Goal: Find specific page/section: Find specific page/section

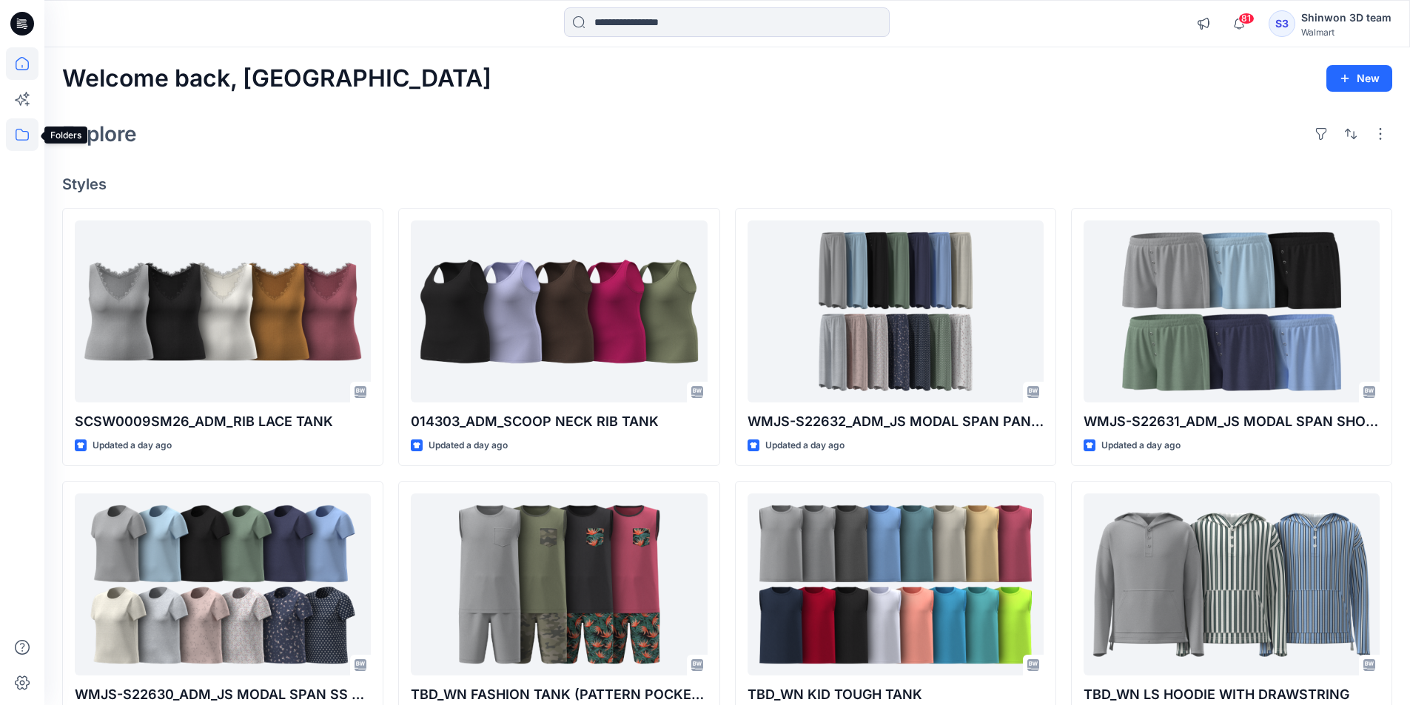
click at [32, 142] on icon at bounding box center [22, 134] width 33 height 33
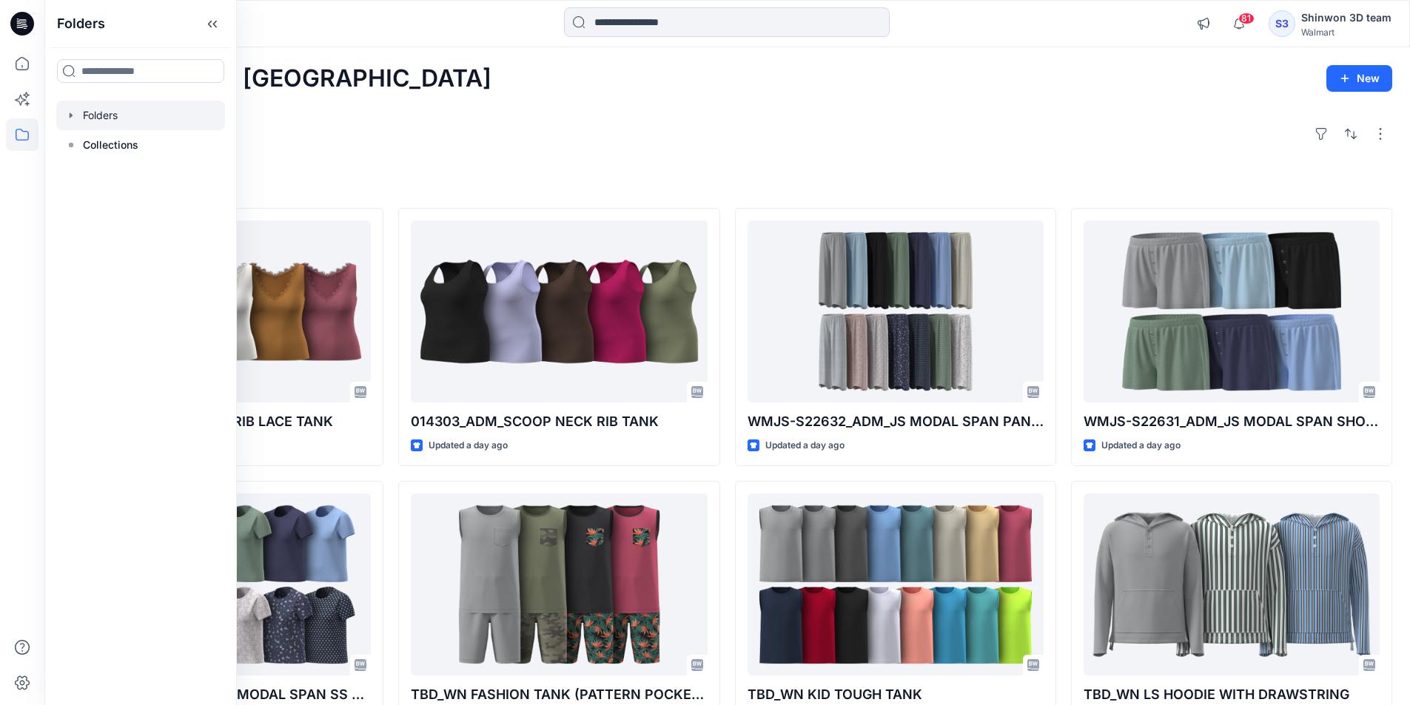
click at [144, 117] on div at bounding box center [140, 116] width 169 height 30
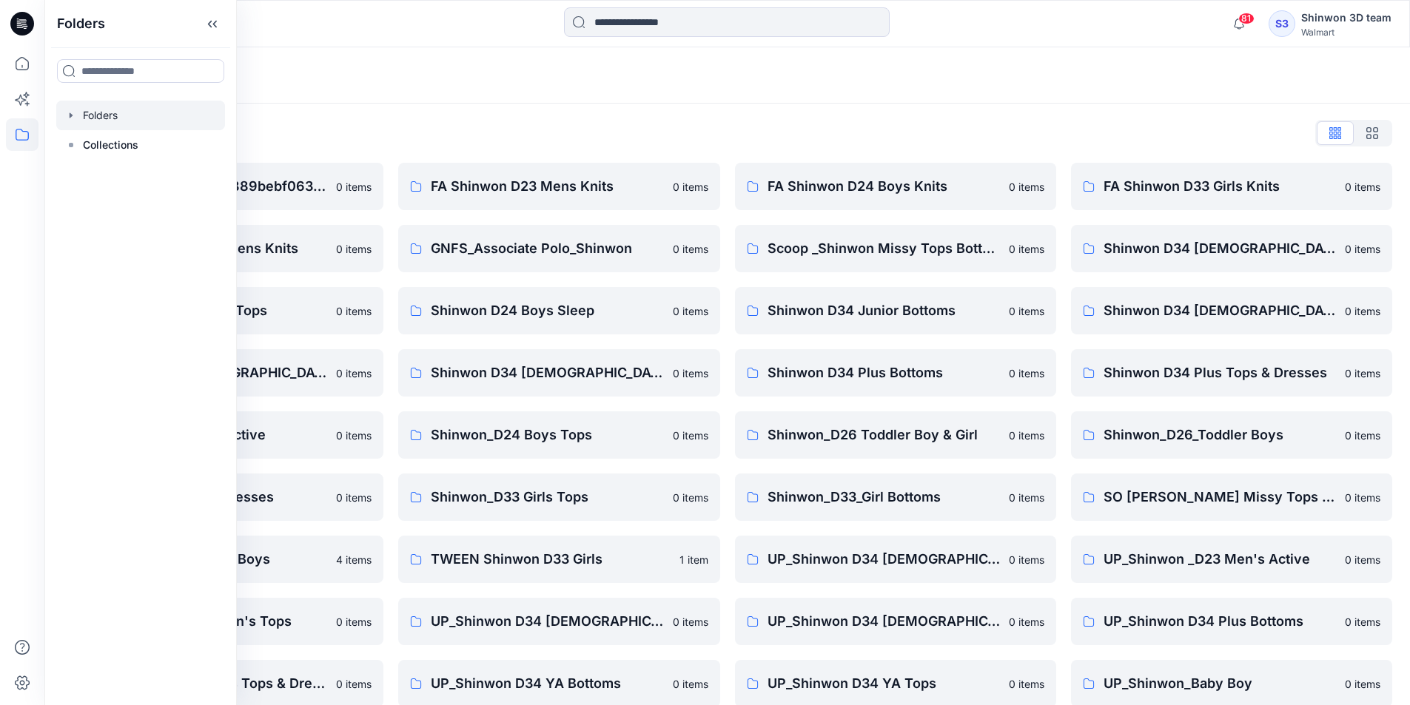
click at [467, 108] on div "Folders List __chat-60993c6f04e889bebf063f2c-61143f21d7cdd7a6bb478b50 0 items F…" at bounding box center [726, 508] width 1365 height 808
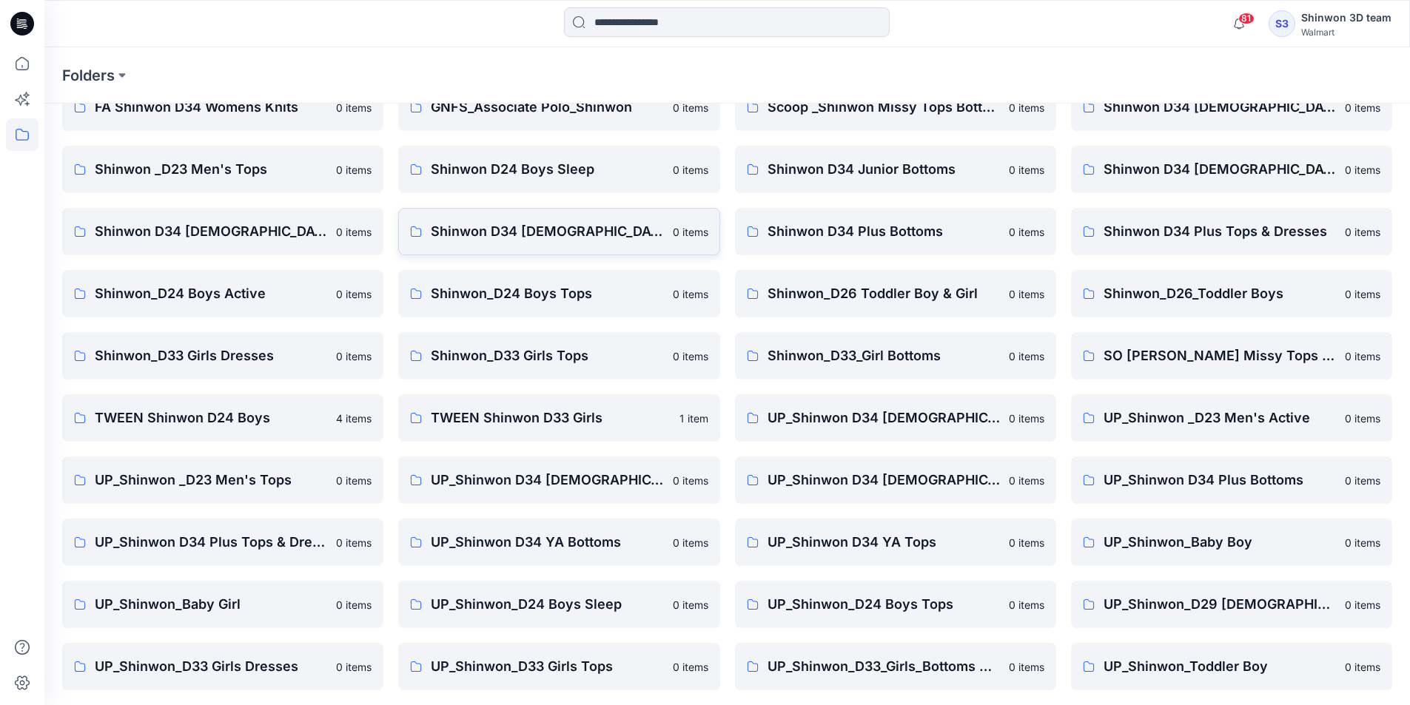
scroll to position [206, 0]
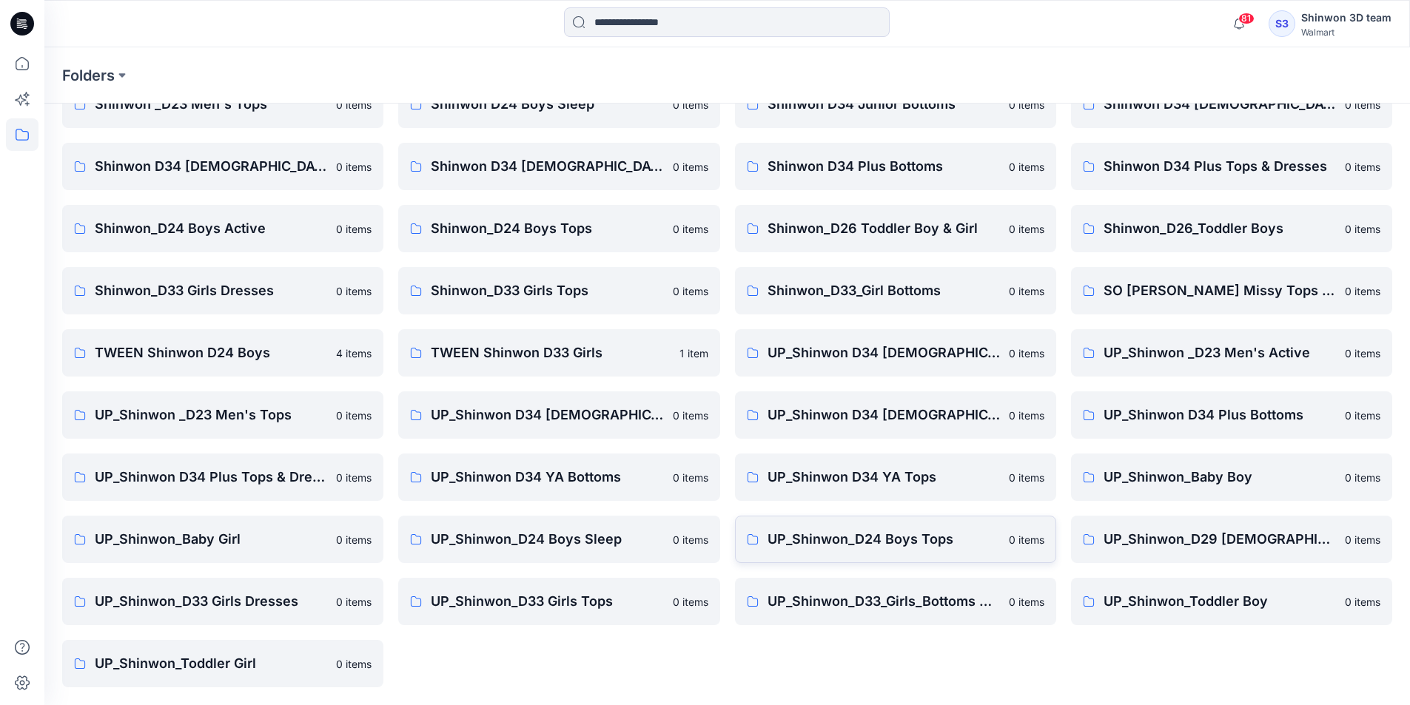
click at [948, 549] on link "UP_Shinwon_D24 Boys Tops 0 items" at bounding box center [895, 539] width 321 height 47
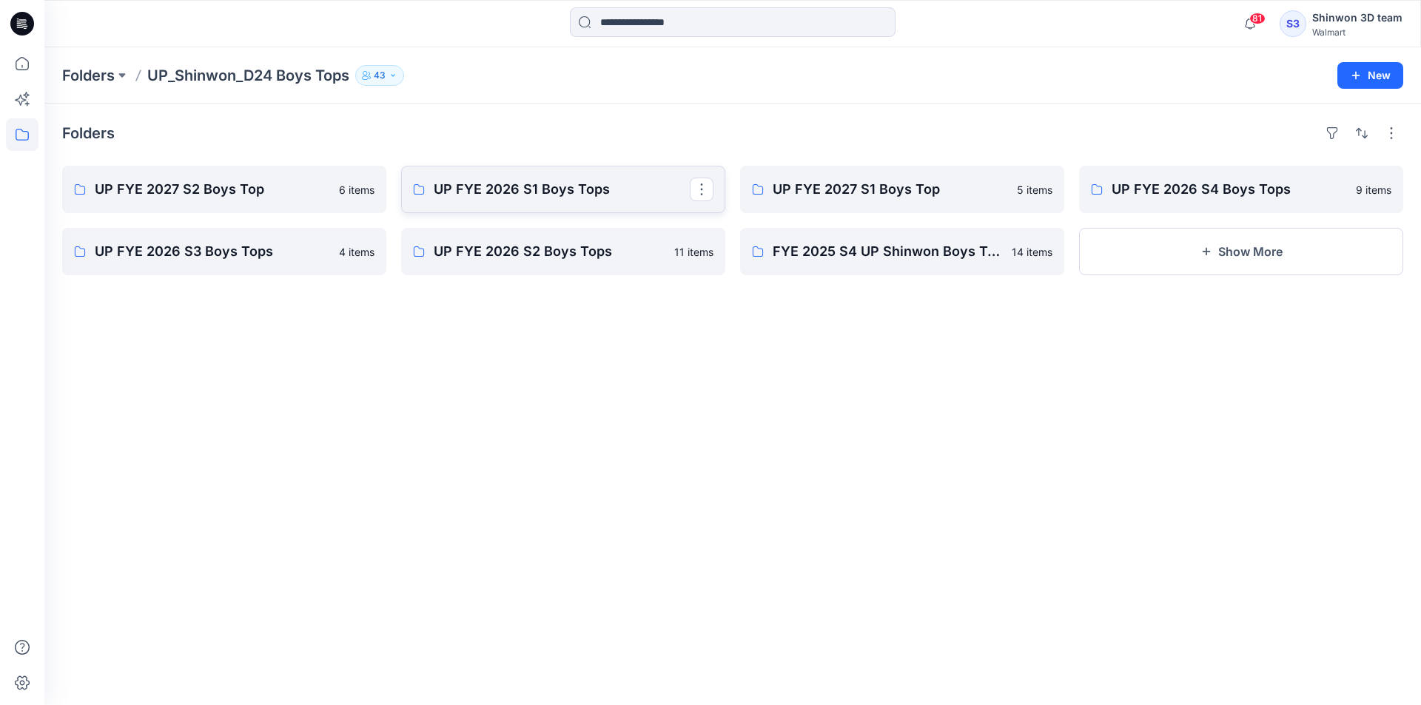
click at [494, 185] on p "UP FYE 2026 S1 Boys Tops" at bounding box center [562, 189] width 256 height 21
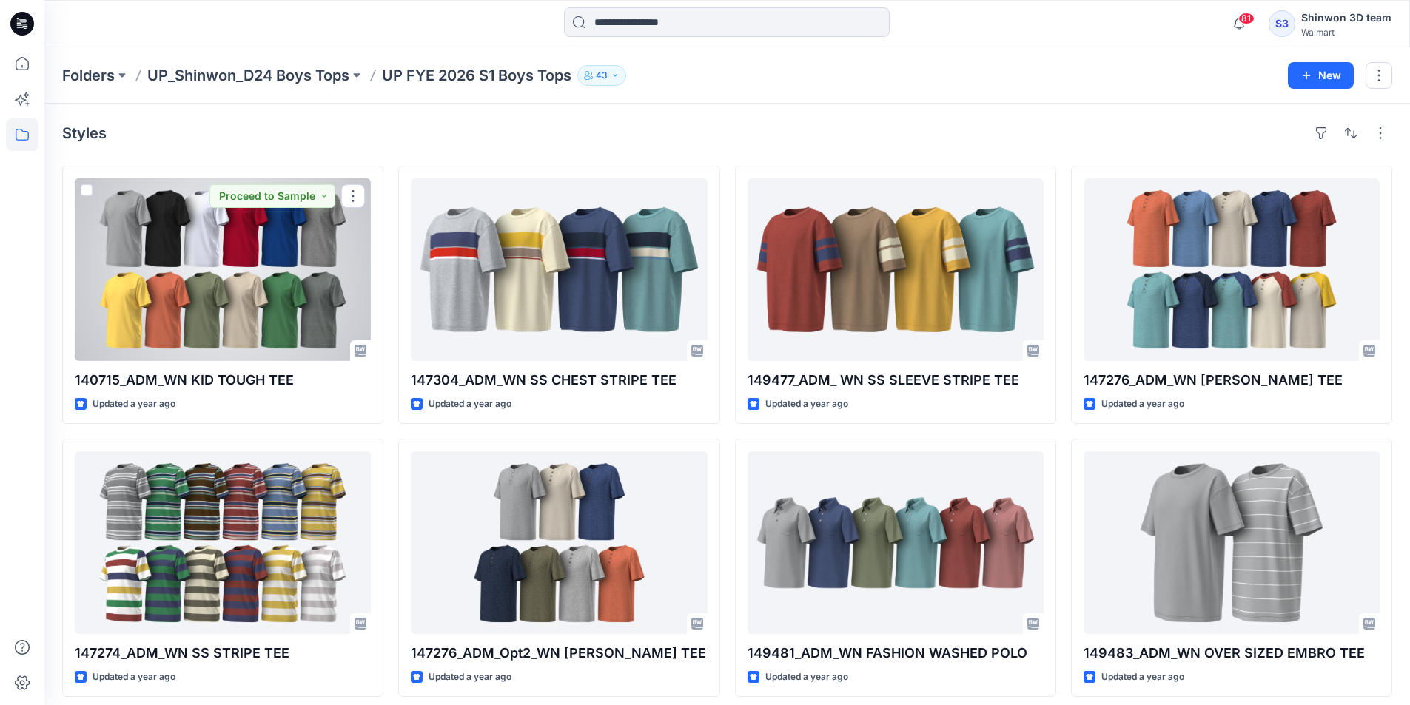
click at [308, 251] on div at bounding box center [223, 269] width 296 height 183
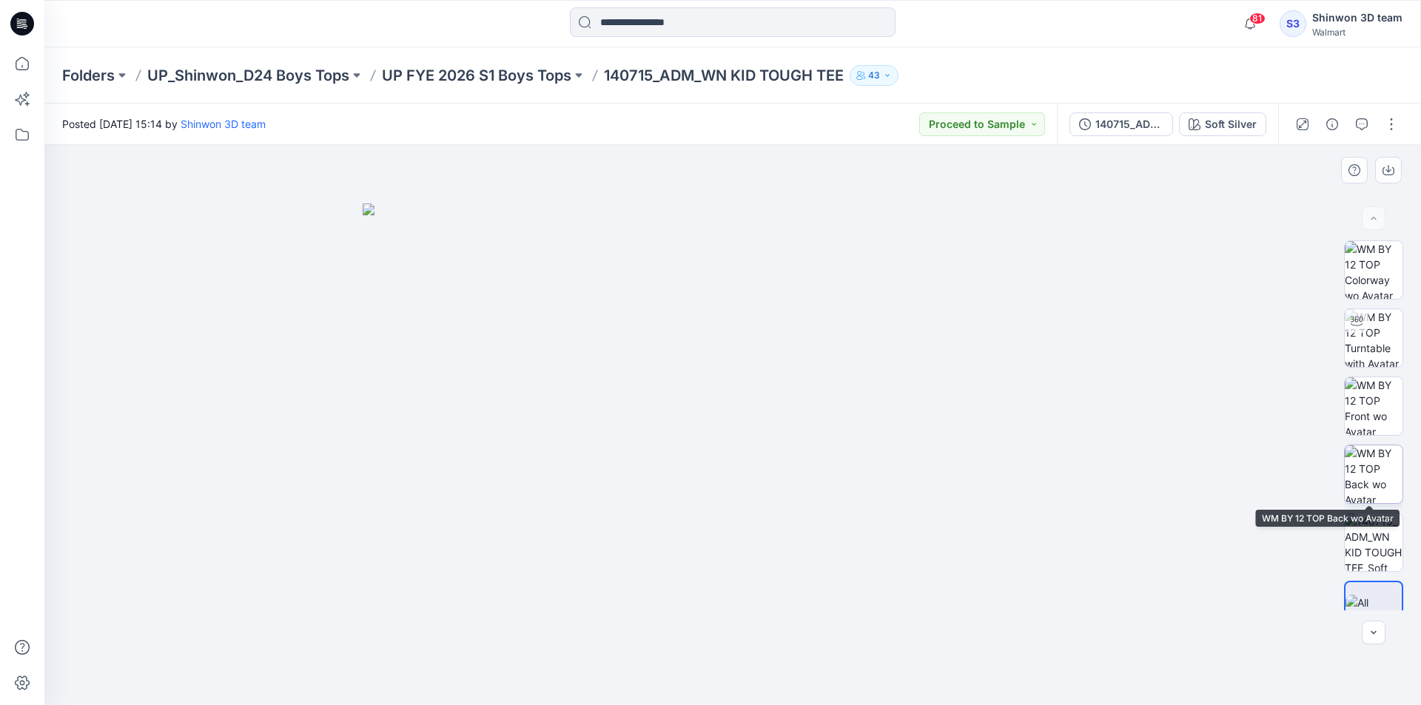
click at [1374, 453] on img at bounding box center [1374, 475] width 58 height 58
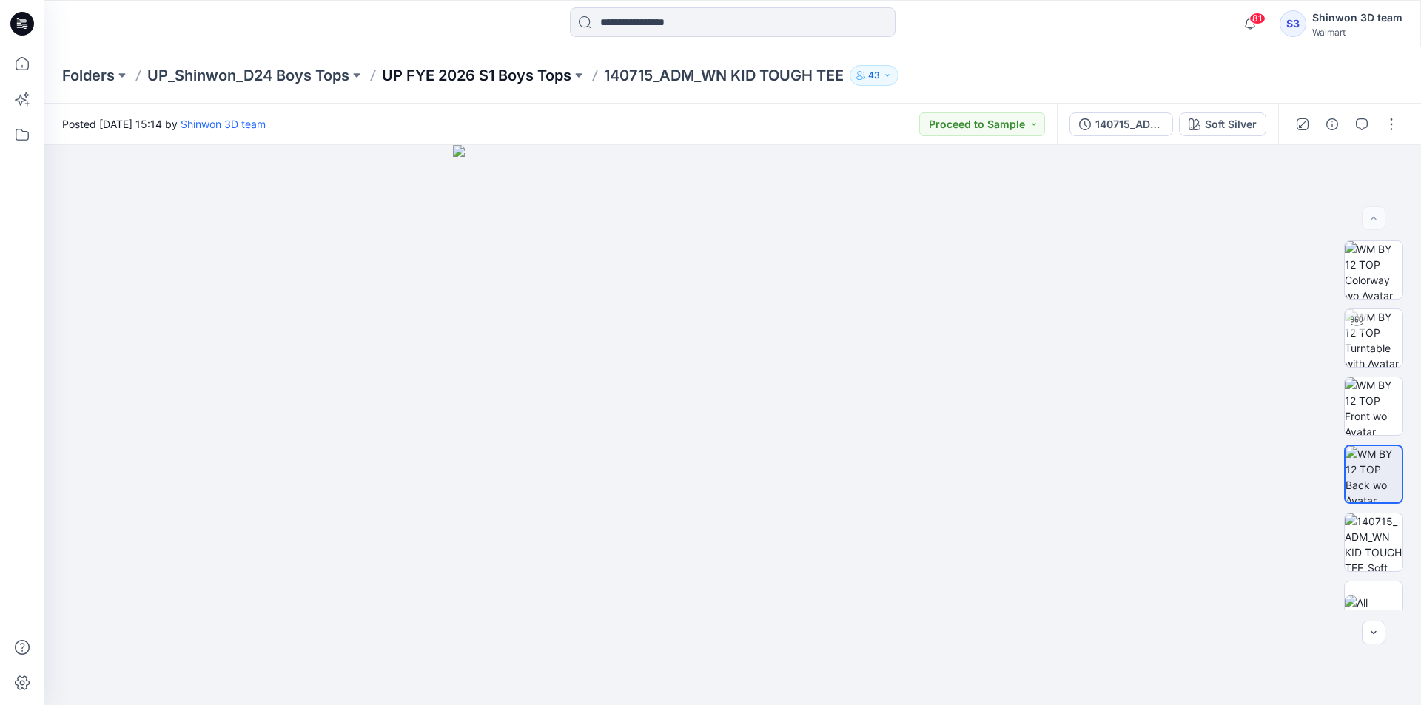
click at [515, 75] on p "UP FYE 2026 S1 Boys Tops" at bounding box center [476, 75] width 189 height 21
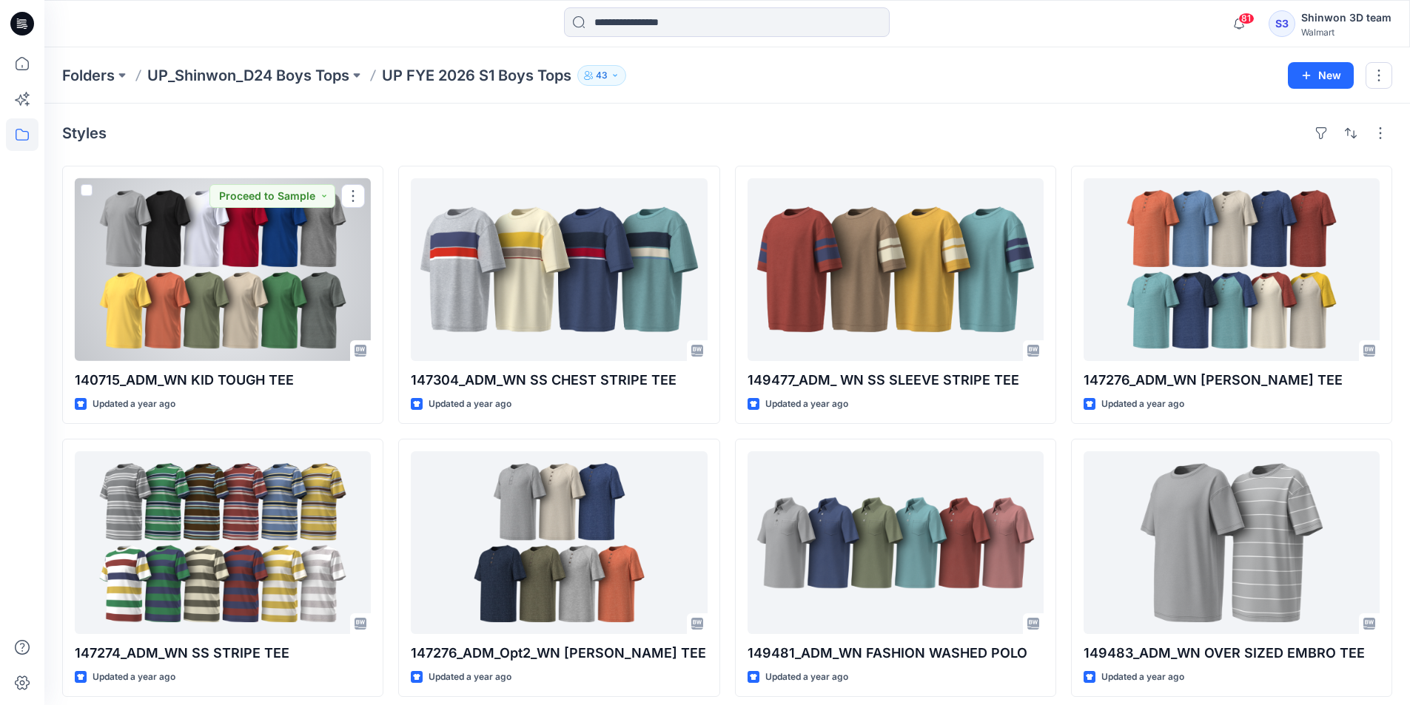
click at [293, 256] on div at bounding box center [223, 269] width 296 height 183
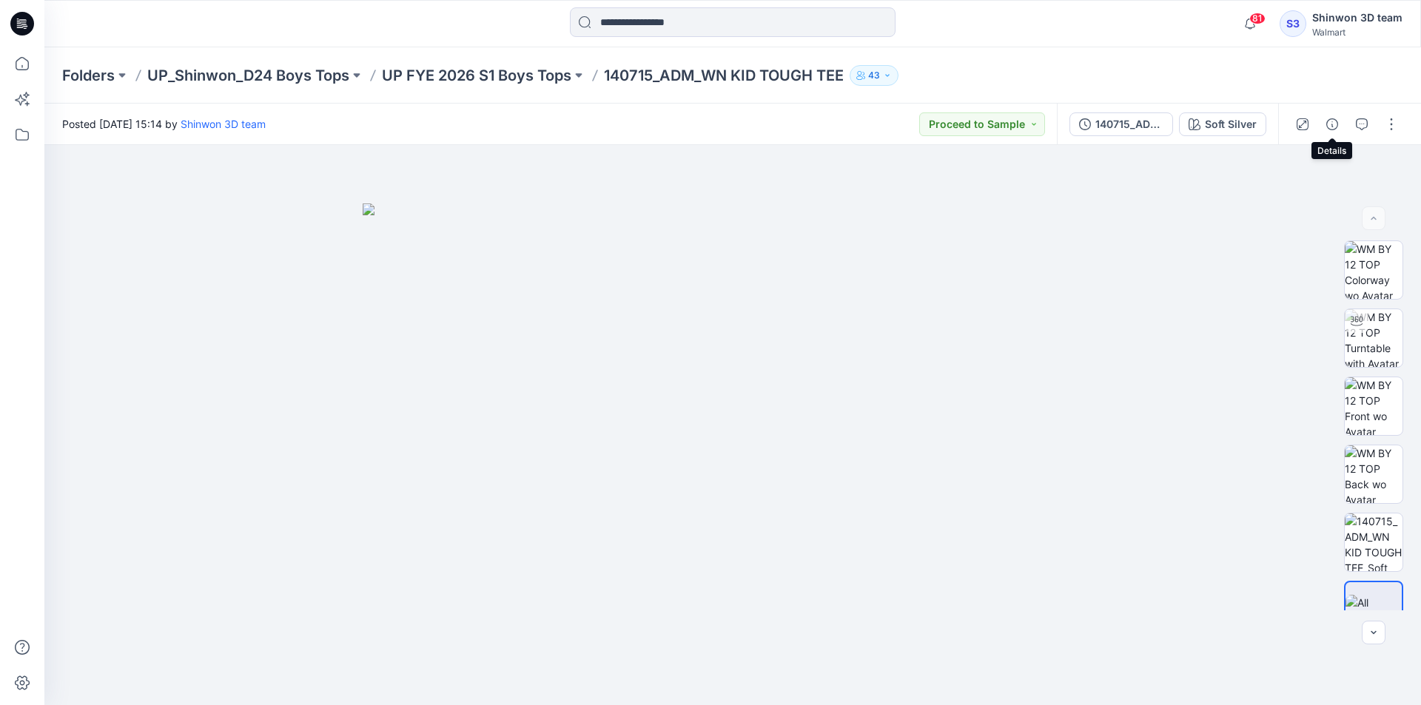
click at [1322, 125] on button "button" at bounding box center [1332, 124] width 24 height 24
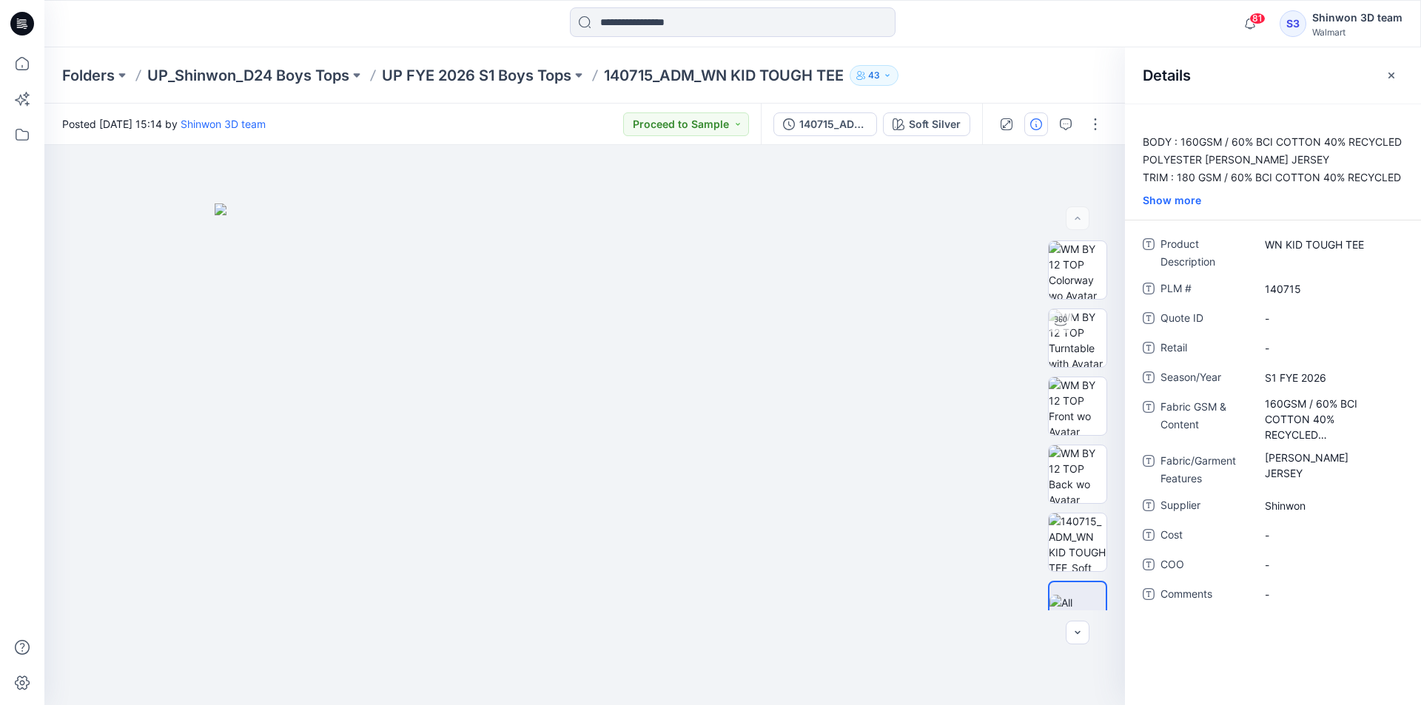
click at [1184, 198] on div "Show more" at bounding box center [1273, 200] width 296 height 16
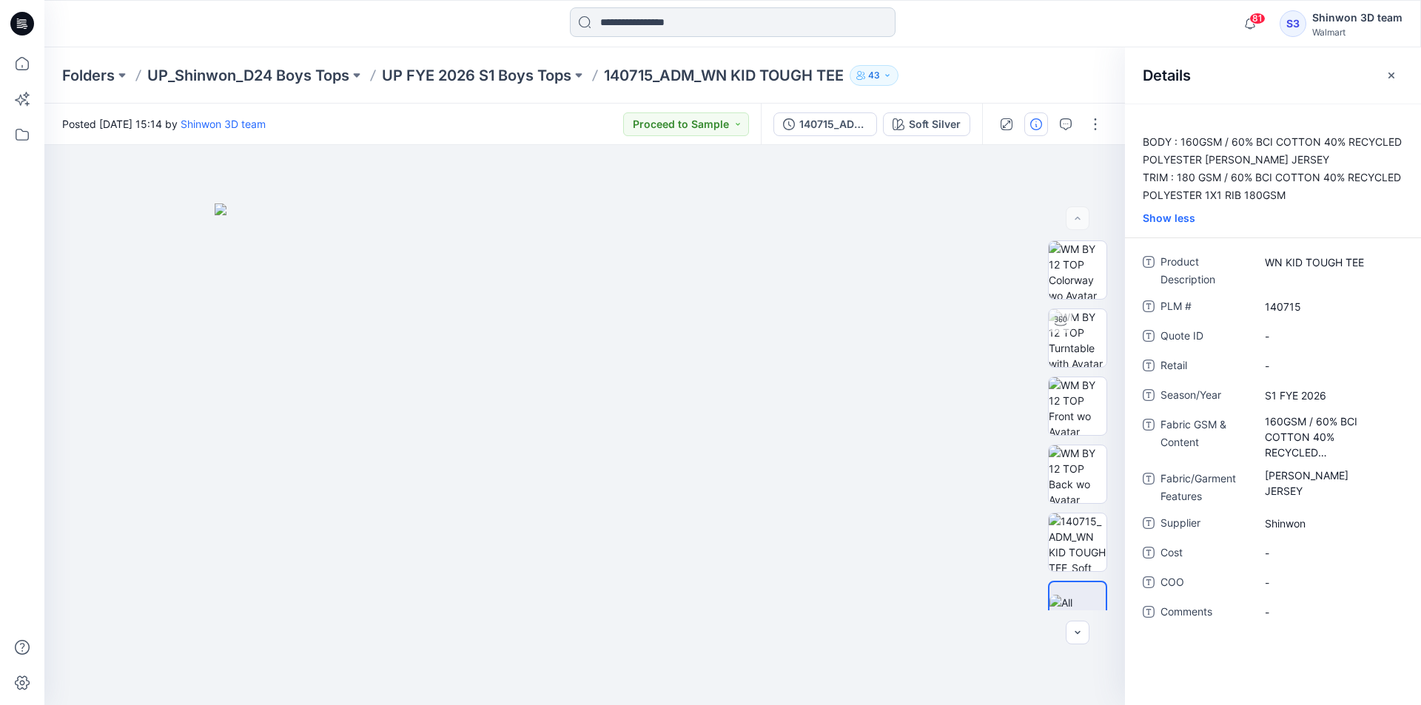
click at [619, 16] on input at bounding box center [733, 22] width 326 height 30
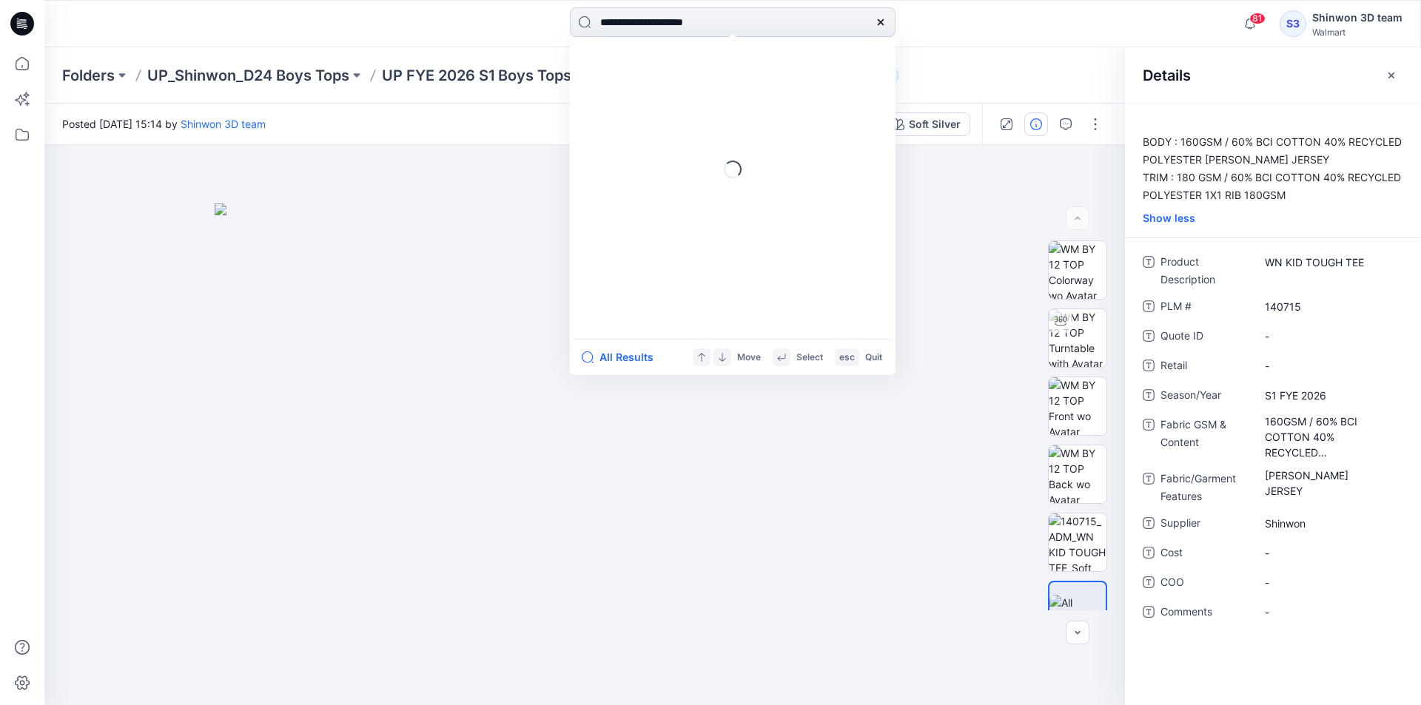
type input "**********"
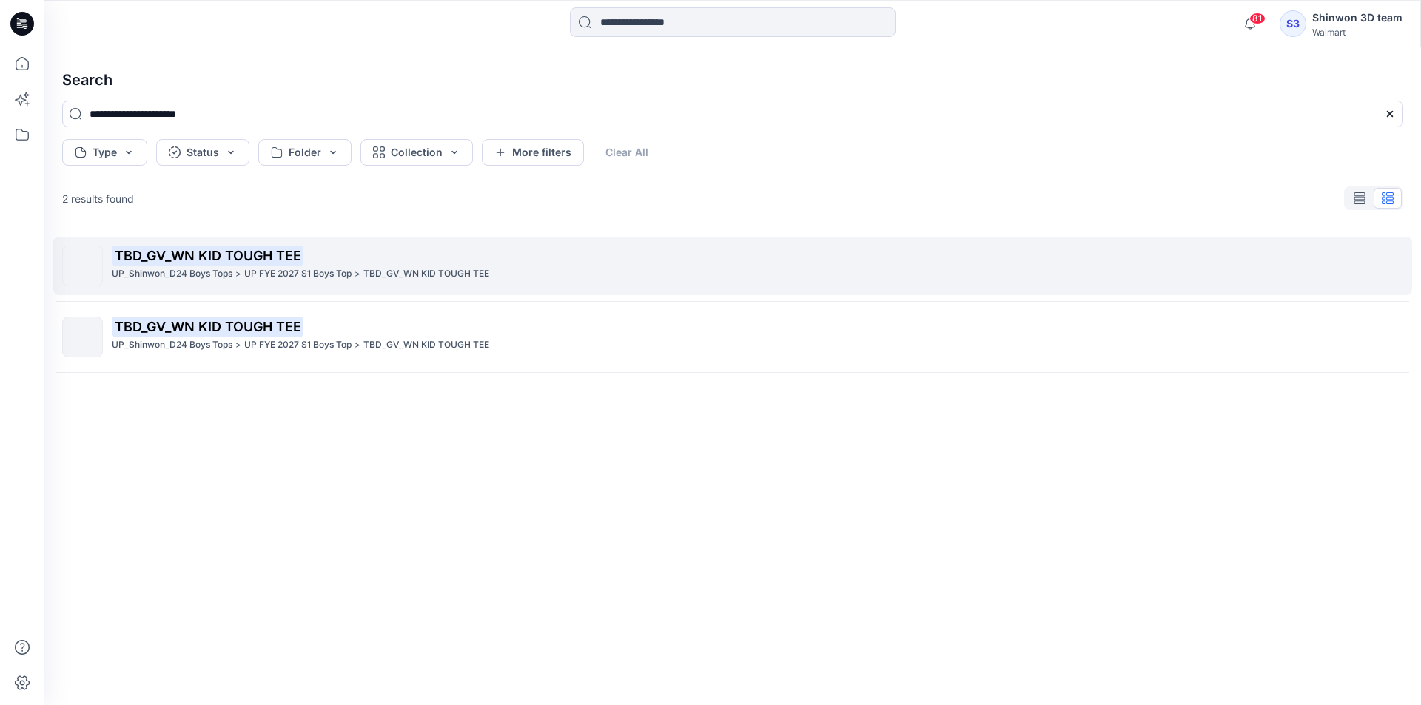
click at [483, 260] on p "TBD_GV_WN KID TOUGH TEE" at bounding box center [757, 256] width 1291 height 21
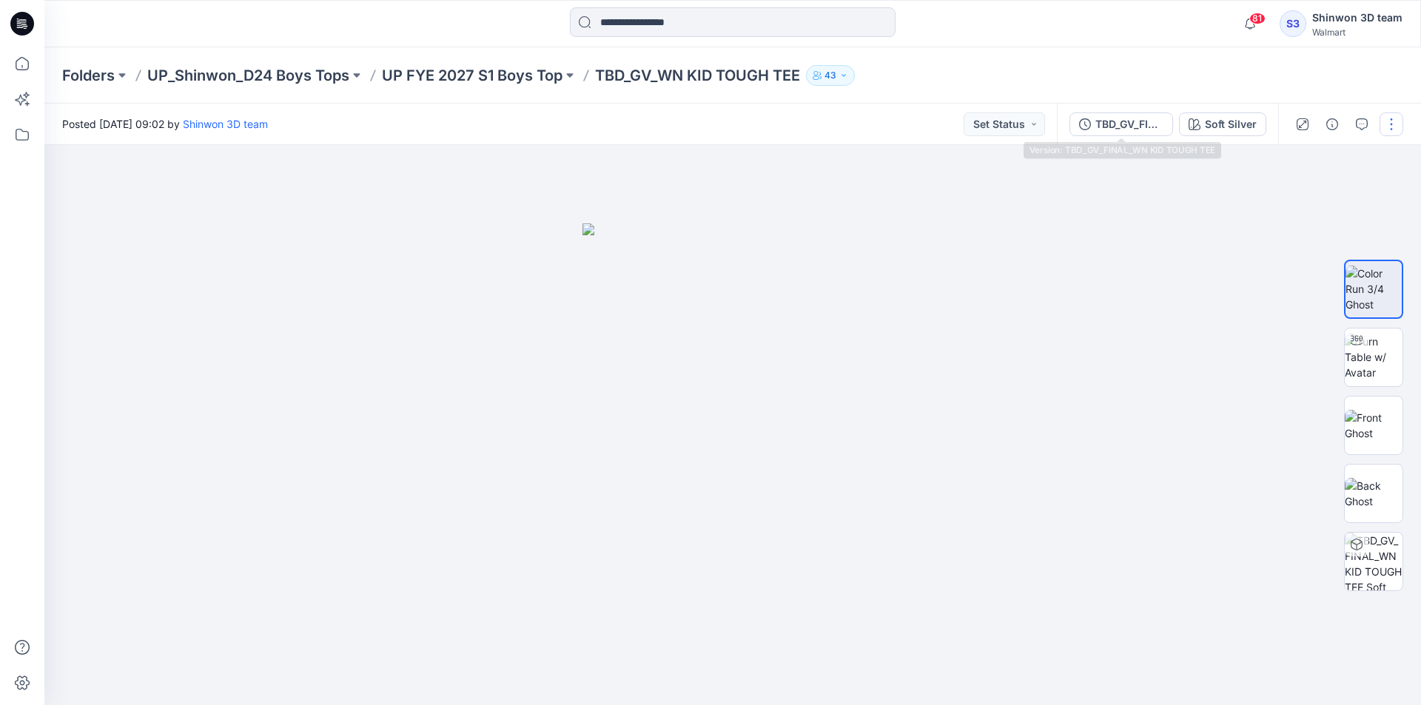
click at [1085, 118] on icon "button" at bounding box center [1085, 124] width 12 height 12
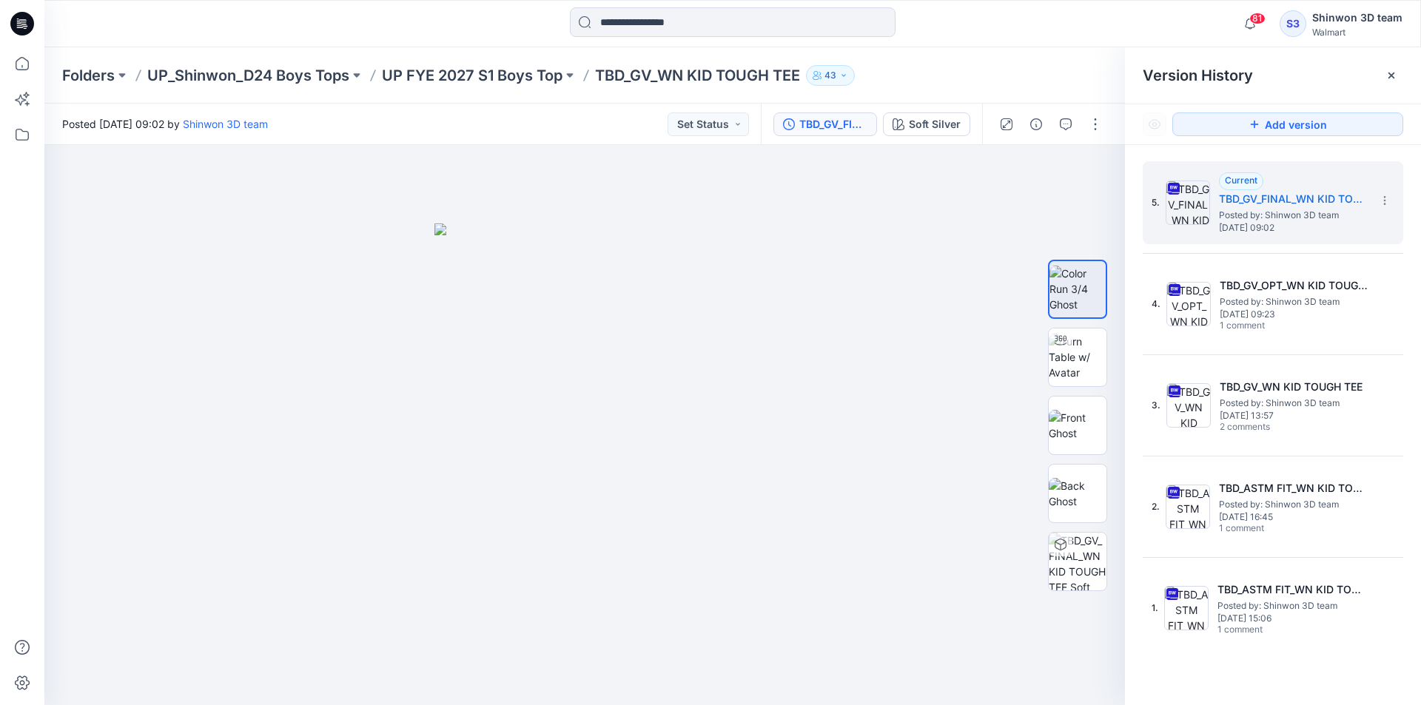
click at [500, 61] on div "Folders UP_Shinwon_D24 Boys Tops UP FYE 2027 S1 Boys Top TBD_GV_WN KID TOUGH TE…" at bounding box center [732, 75] width 1377 height 56
click at [494, 68] on p "UP FYE 2027 S1 Boys Top" at bounding box center [472, 75] width 181 height 21
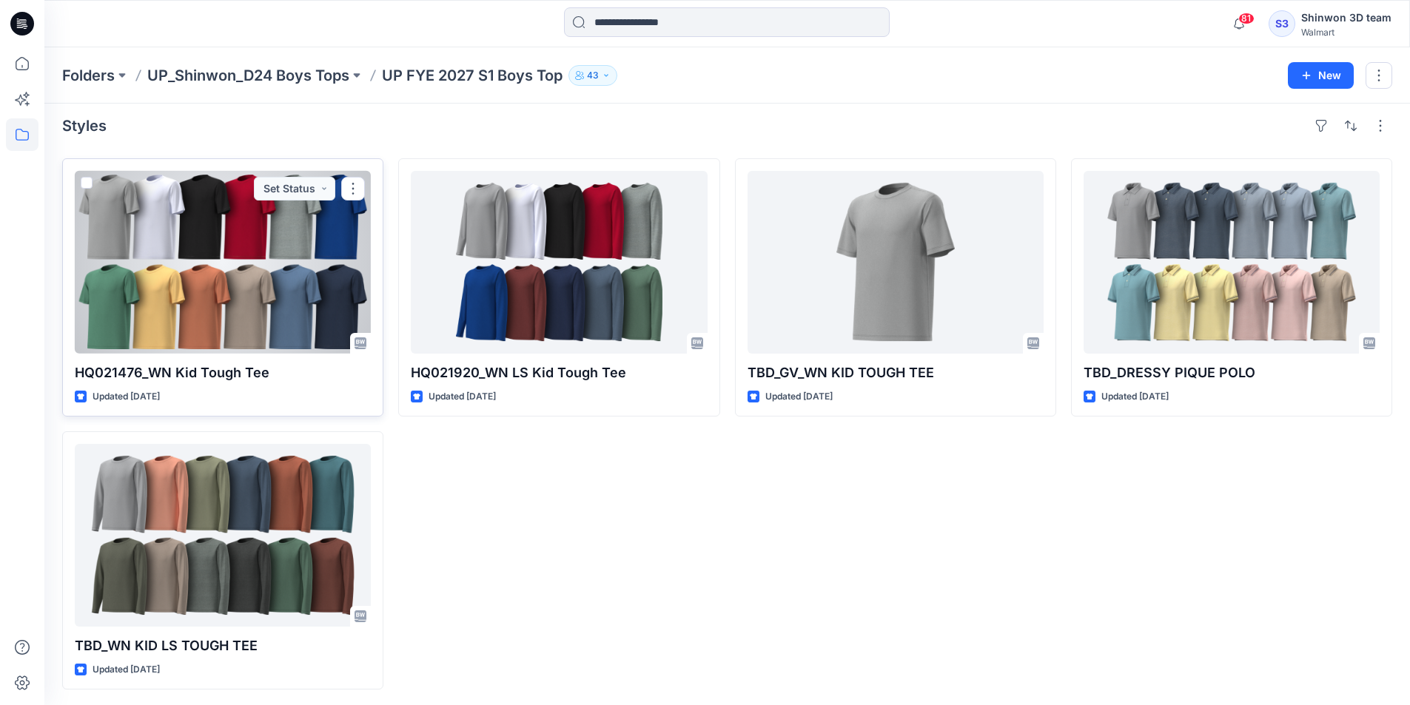
scroll to position [10, 0]
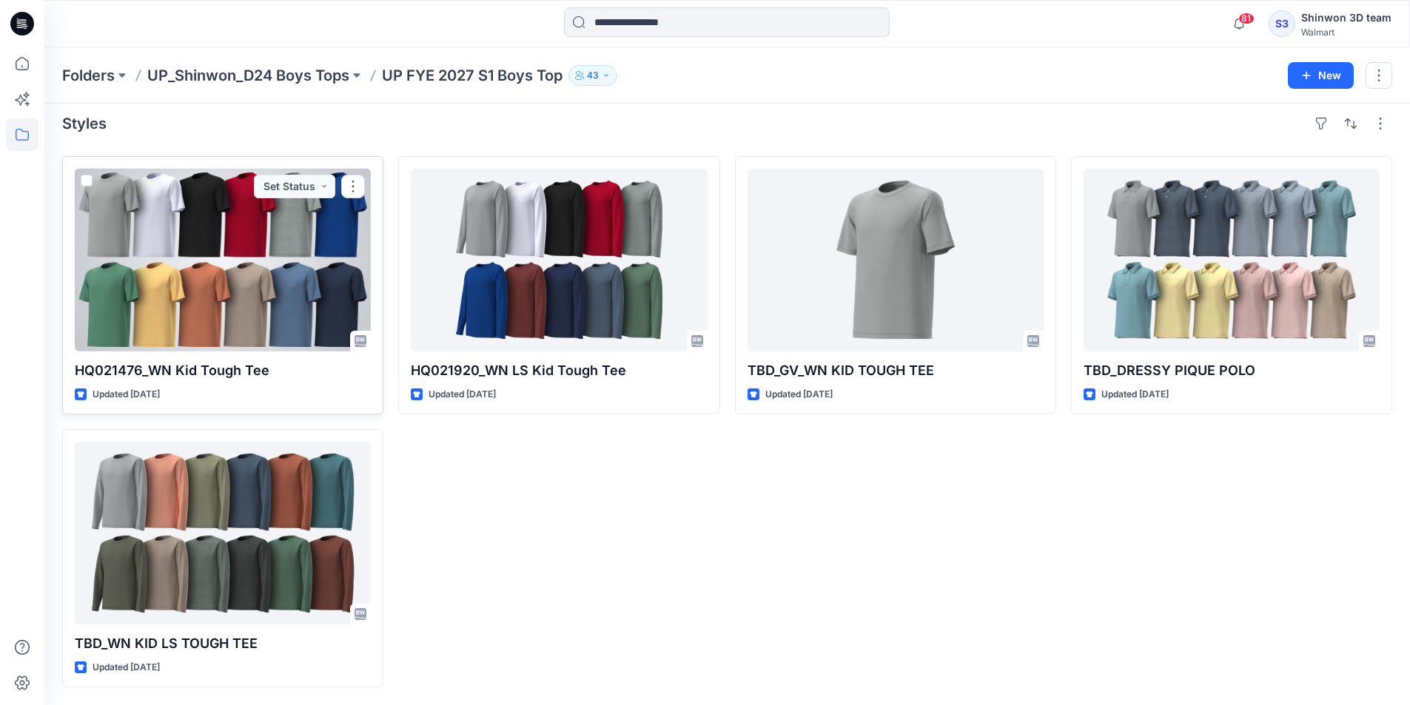
click at [258, 301] on div at bounding box center [223, 260] width 296 height 183
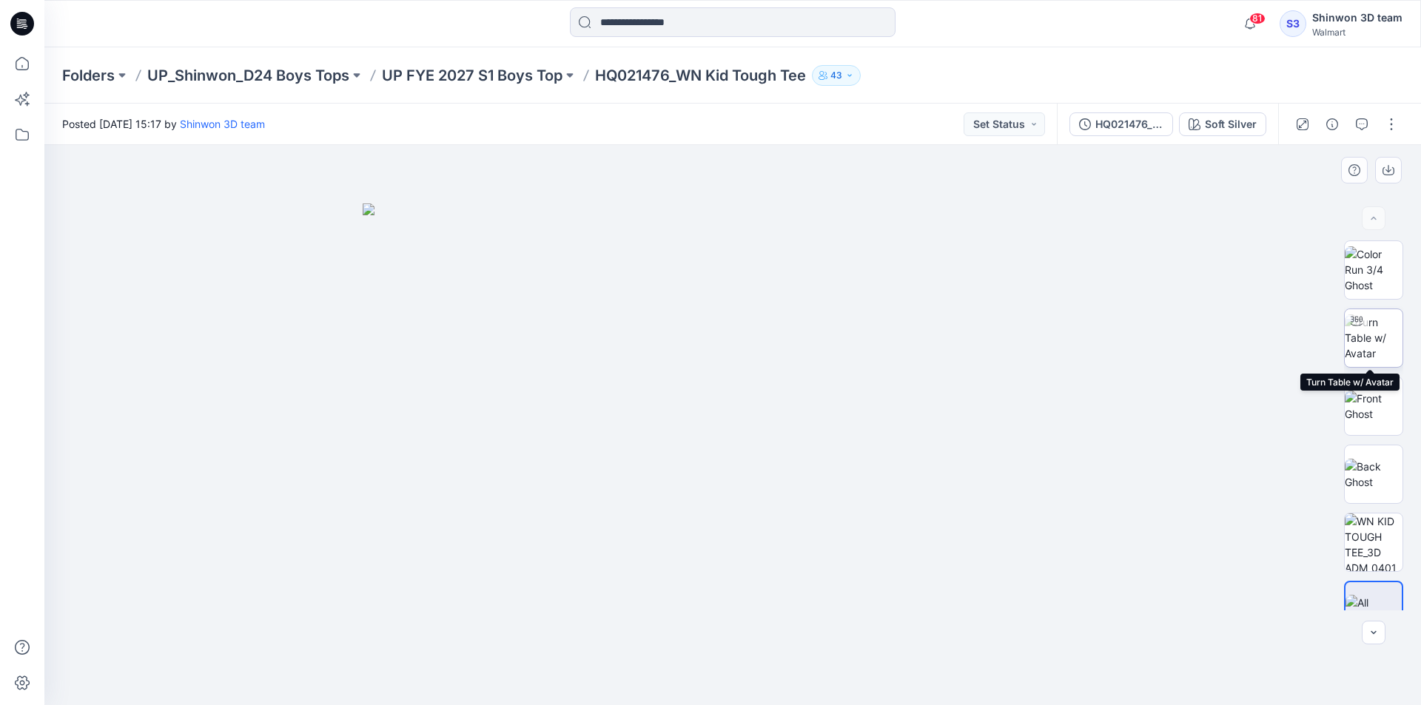
click at [1379, 326] on img at bounding box center [1374, 338] width 58 height 47
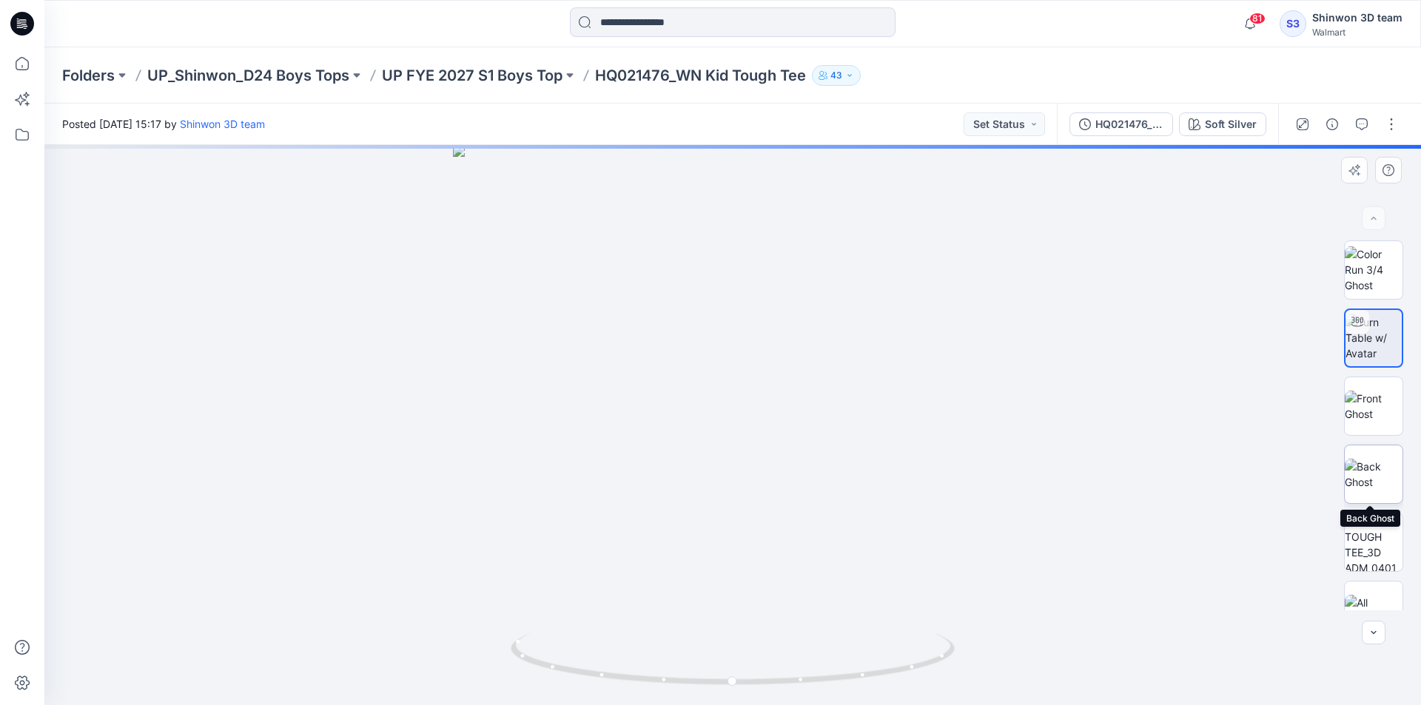
click at [1379, 463] on img at bounding box center [1374, 474] width 58 height 31
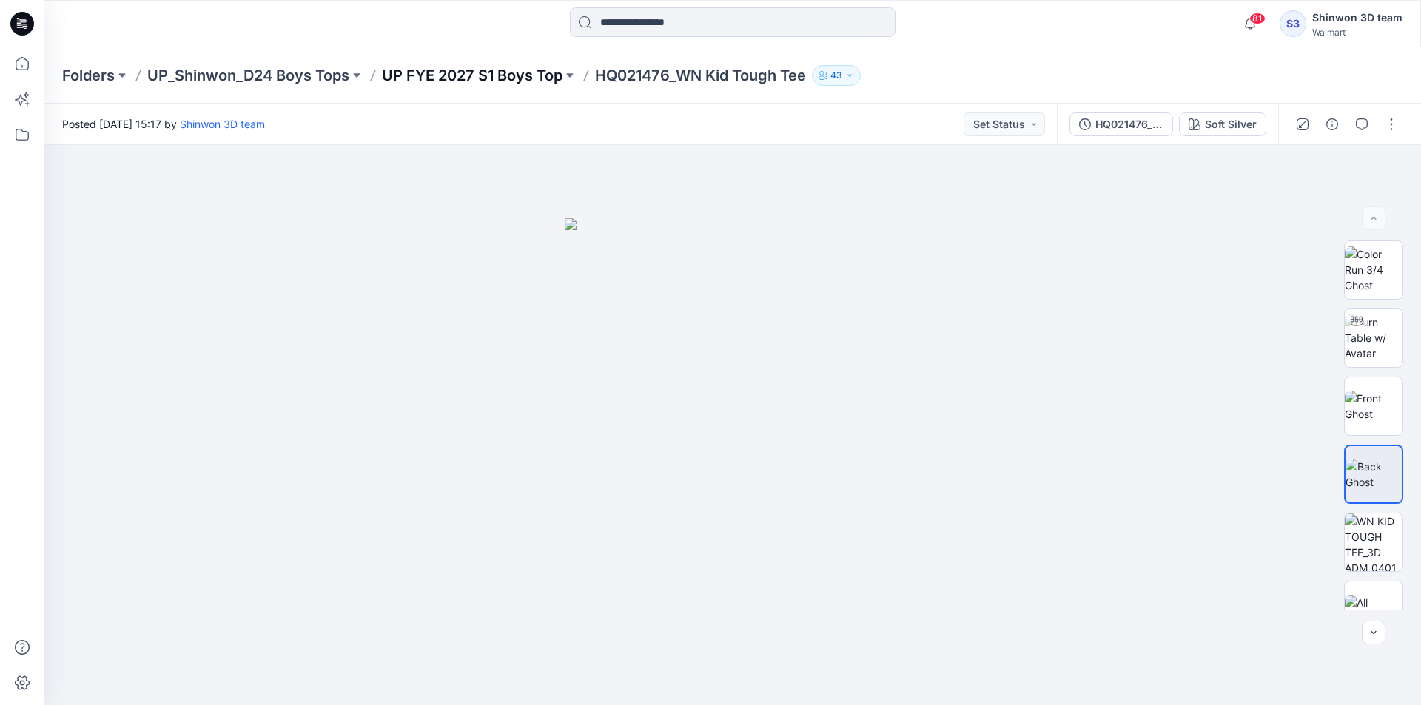
click at [489, 83] on p "UP FYE 2027 S1 Boys Top" at bounding box center [472, 75] width 181 height 21
